Goal: Transaction & Acquisition: Purchase product/service

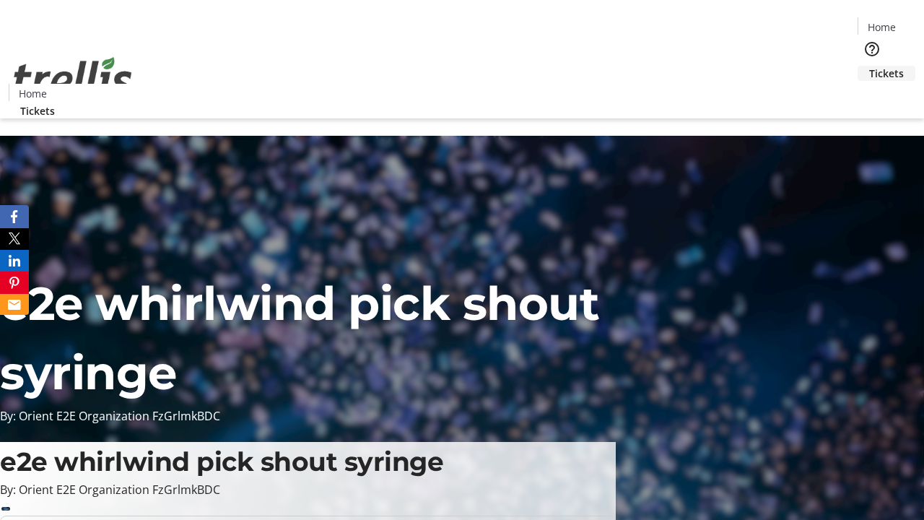
click at [869, 66] on span "Tickets" at bounding box center [886, 73] width 35 height 15
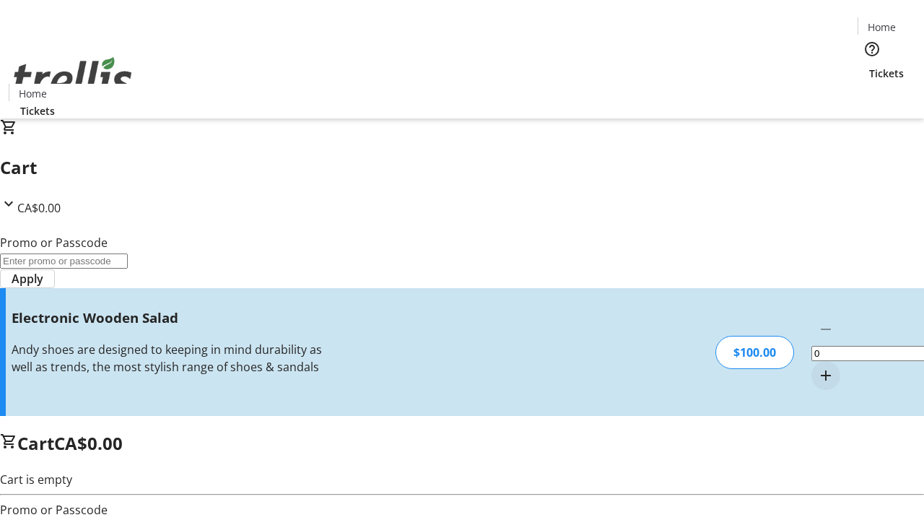
click at [817, 367] on mat-icon "Increment by one" at bounding box center [825, 375] width 17 height 17
type input "1"
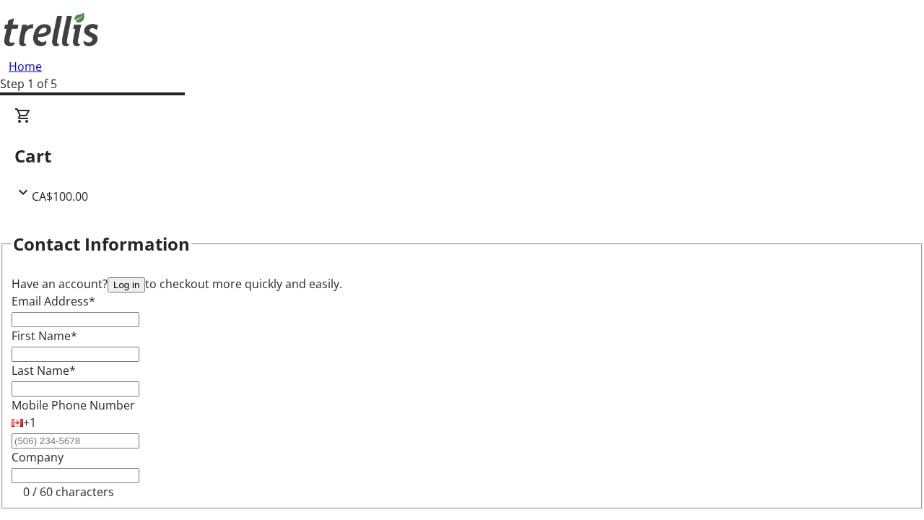
type input "FREE"
type input "[PERSON_NAME][EMAIL_ADDRESS][DOMAIN_NAME]"
type input "[PERSON_NAME]"
type input "Brakus"
